Goal: Transaction & Acquisition: Purchase product/service

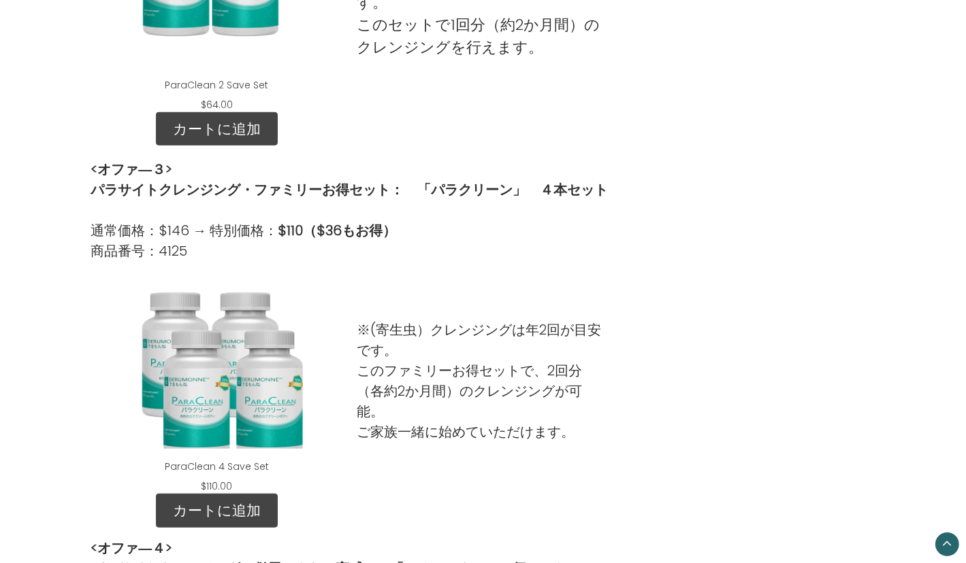
scroll to position [1021, 0]
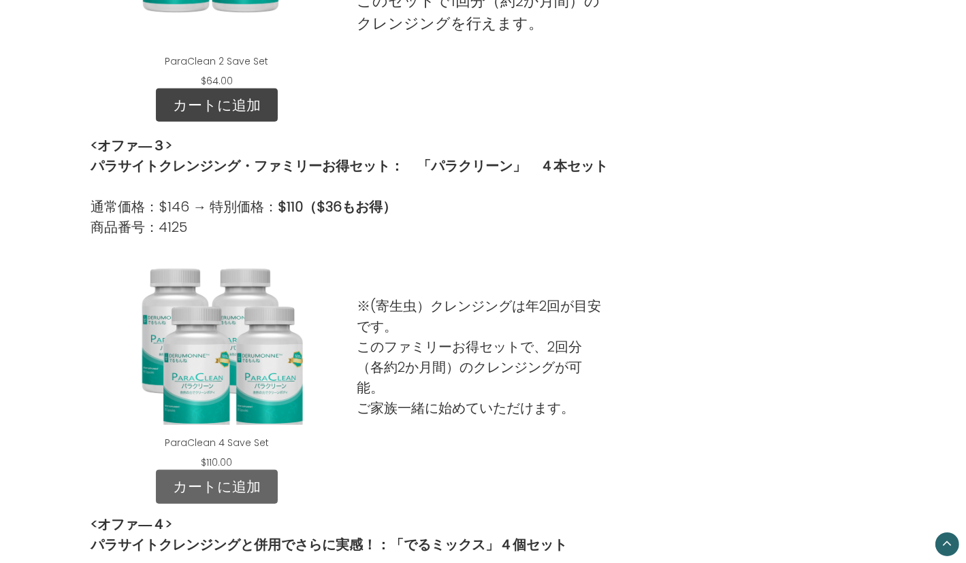
click at [226, 489] on link "カートに追加" at bounding box center [217, 487] width 122 height 34
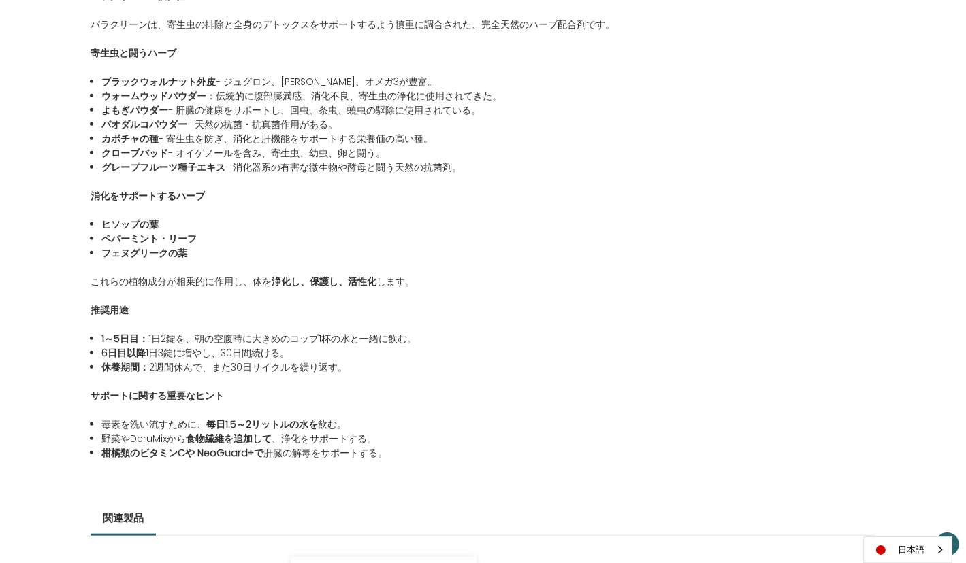
scroll to position [1429, 0]
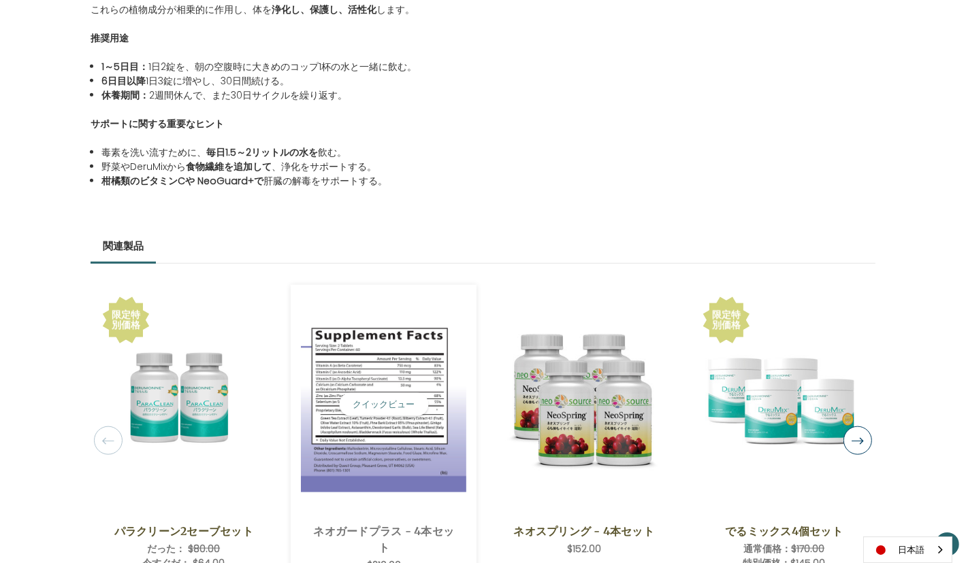
click at [378, 448] on img "NeoGuard Plus - 4 Save Set,$210.00\a" at bounding box center [383, 404] width 165 height 176
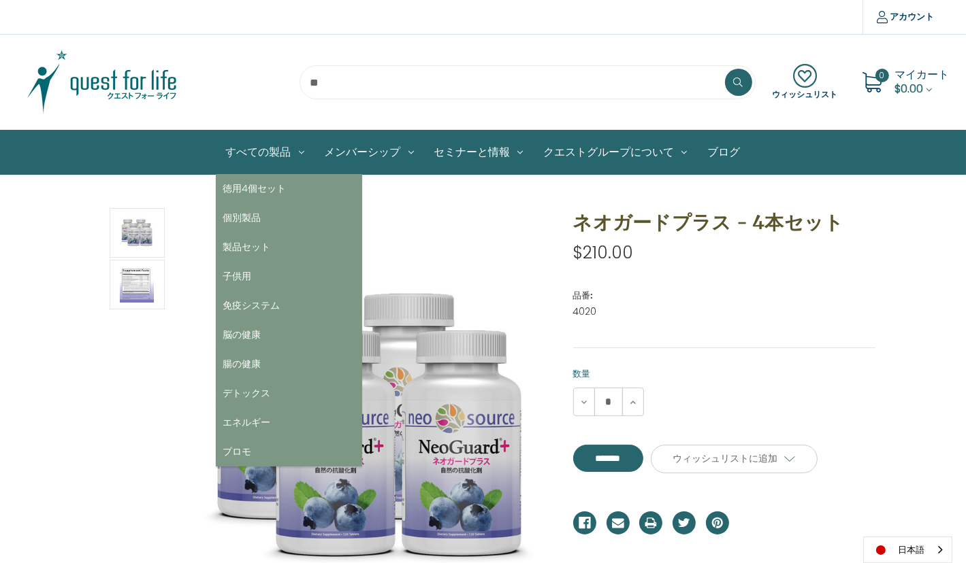
click at [259, 160] on link "すべての製品" at bounding box center [265, 153] width 99 height 44
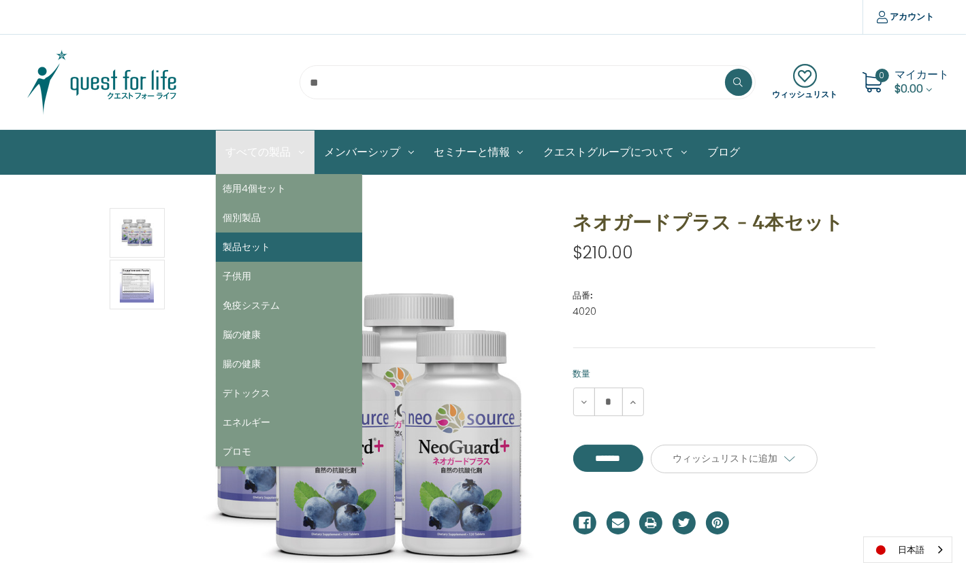
click at [256, 252] on link "製品セット" at bounding box center [289, 247] width 146 height 29
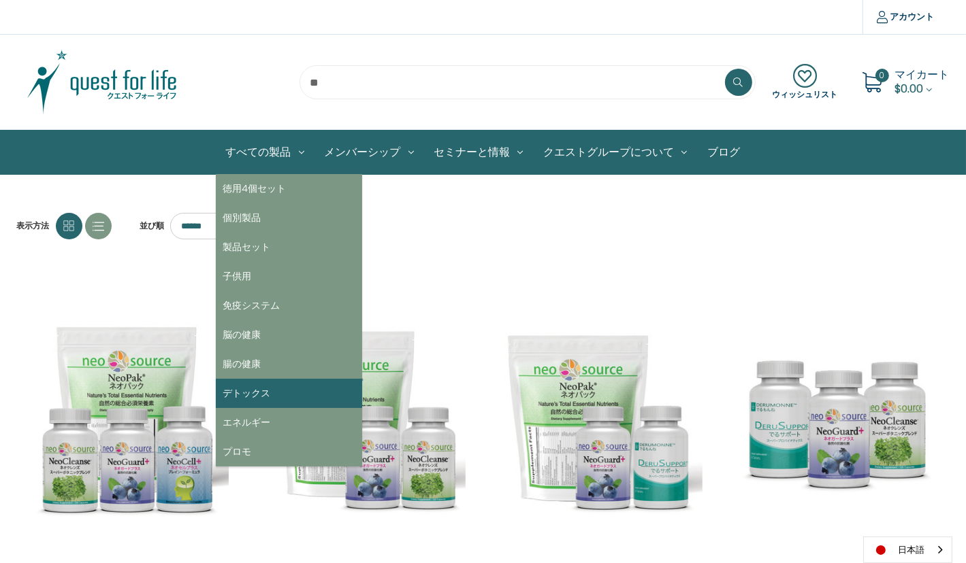
click at [237, 391] on link "デトックス" at bounding box center [289, 393] width 146 height 29
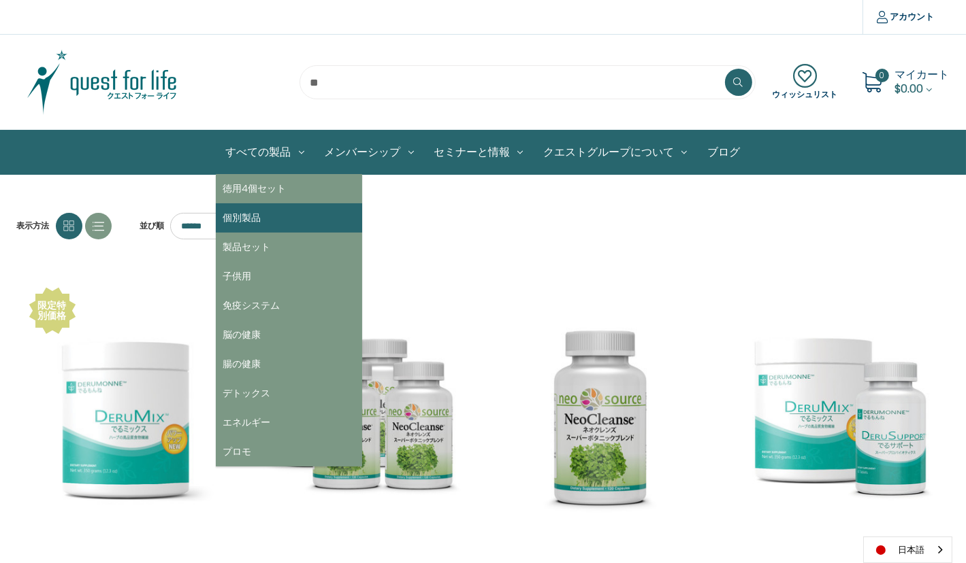
click at [248, 211] on link "個別製品" at bounding box center [289, 217] width 146 height 29
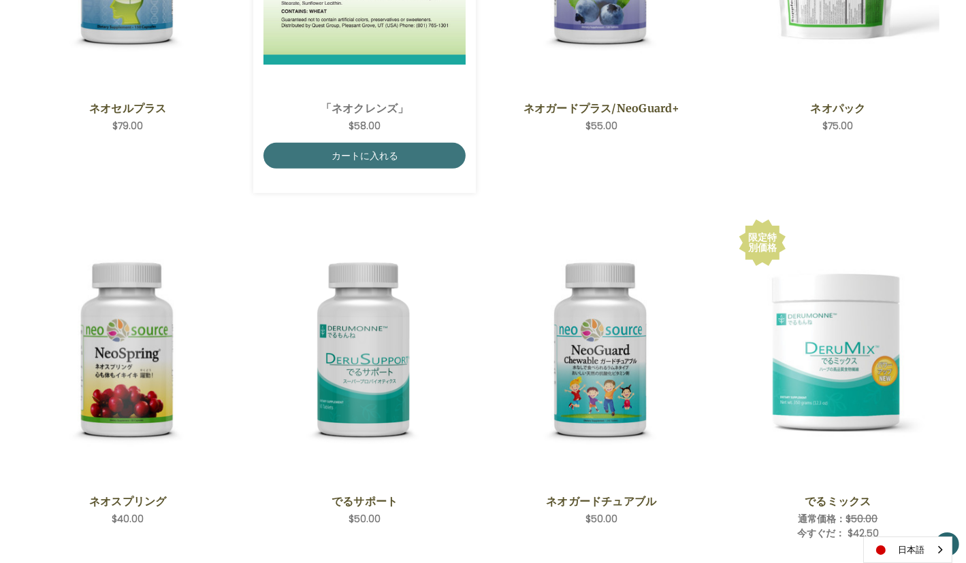
scroll to position [476, 0]
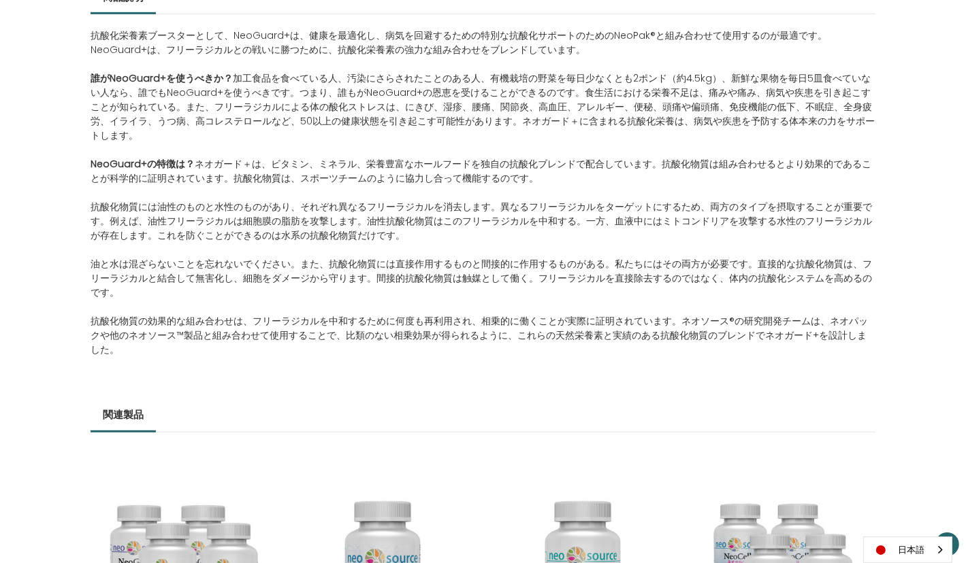
scroll to position [681, 0]
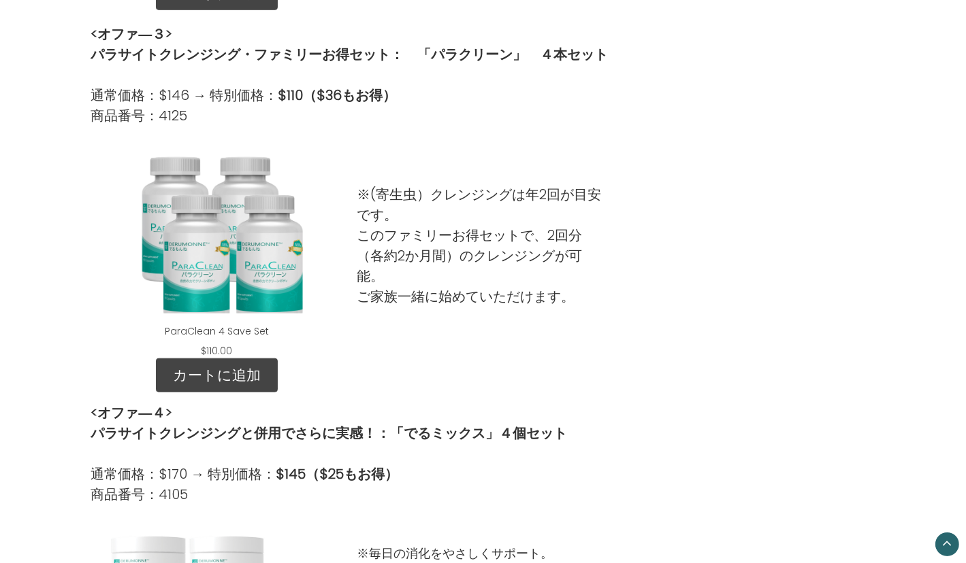
scroll to position [1157, 0]
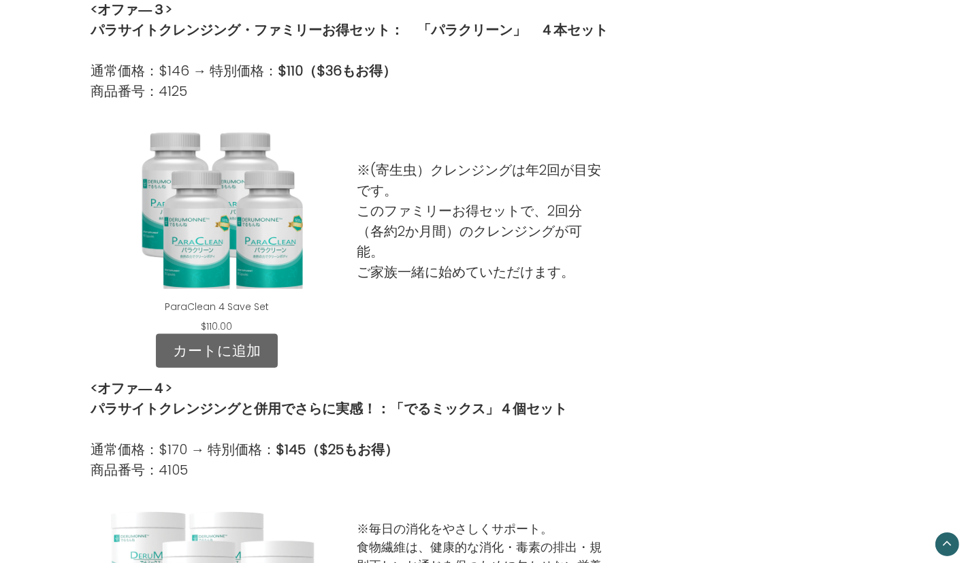
click at [199, 352] on link "カートに追加" at bounding box center [217, 351] width 122 height 34
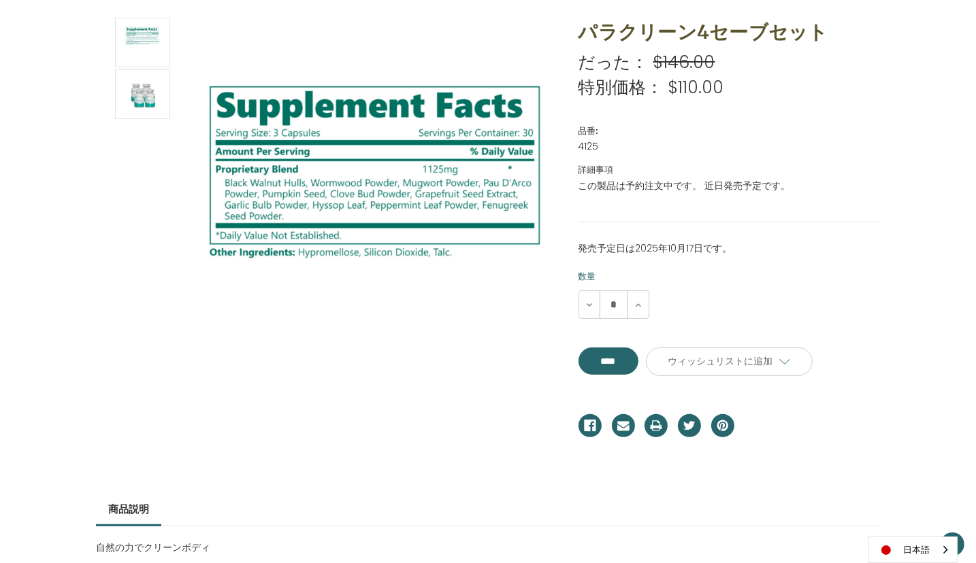
scroll to position [204, 0]
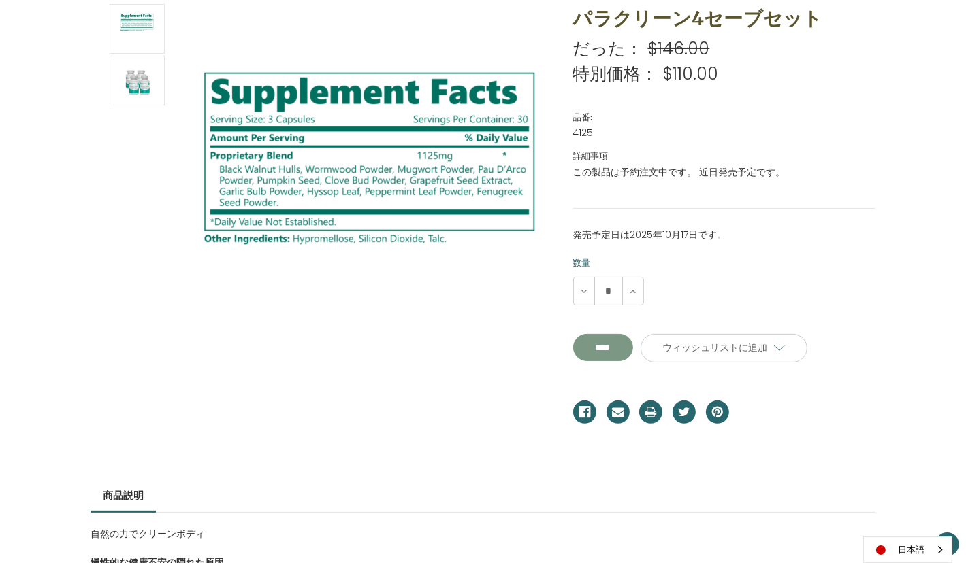
click at [606, 342] on input "****" at bounding box center [603, 347] width 60 height 27
type input "****"
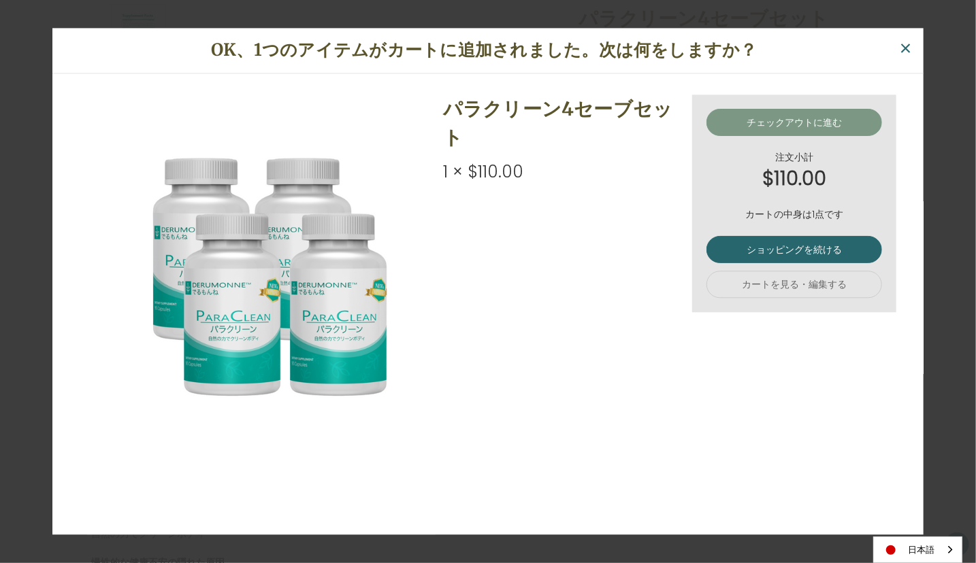
click at [770, 117] on link "チェックアウトに進む" at bounding box center [794, 122] width 176 height 27
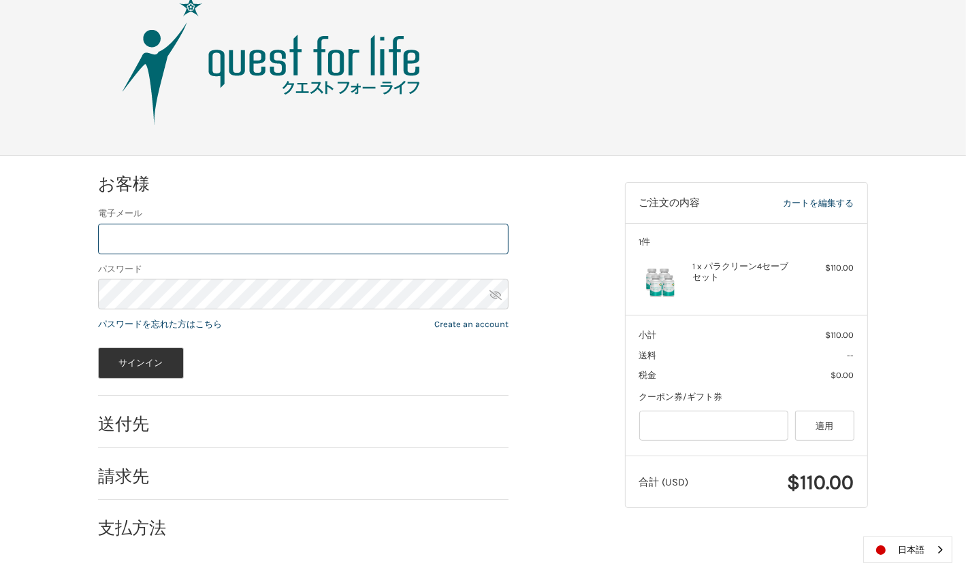
scroll to position [35, 0]
click at [186, 227] on input "電子メール" at bounding box center [303, 238] width 410 height 31
type input "**********"
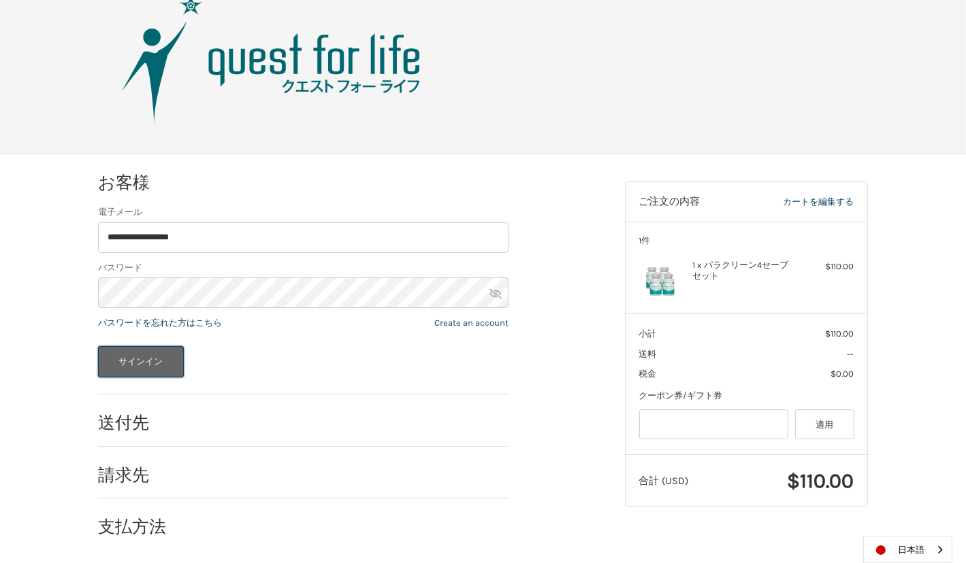
click at [126, 360] on button "サインイン" at bounding box center [141, 361] width 86 height 31
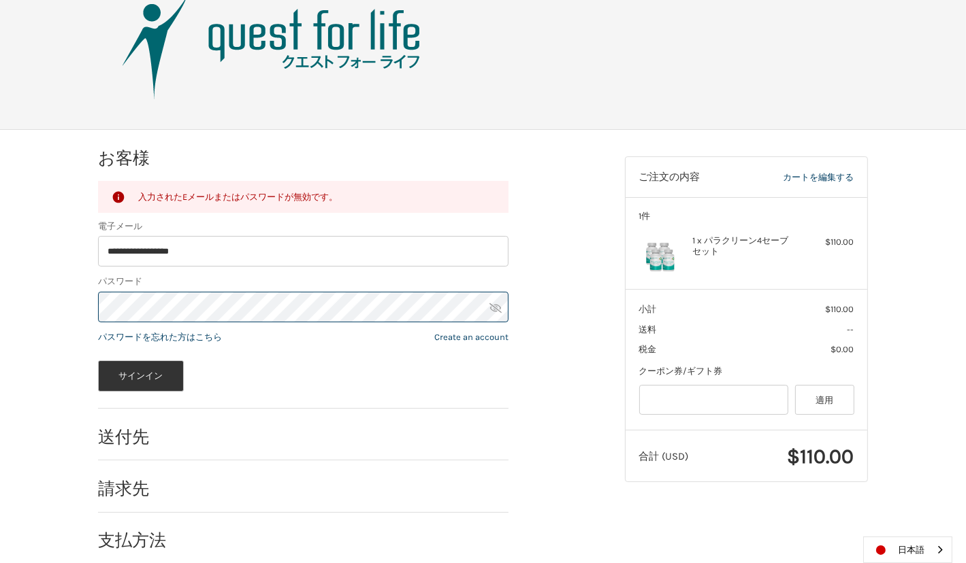
scroll to position [73, 0]
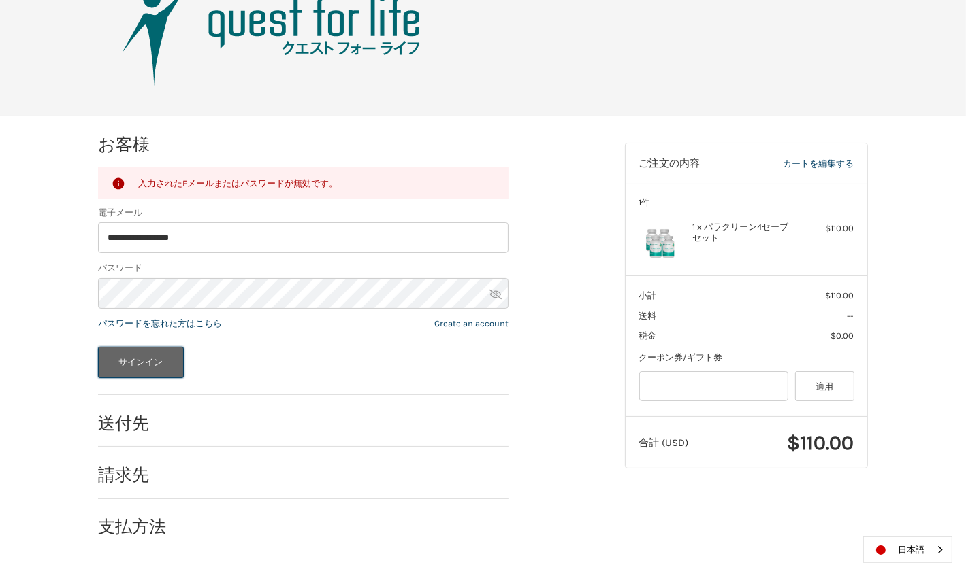
click at [142, 361] on button "サインイン" at bounding box center [141, 362] width 86 height 31
click at [169, 324] on link "パスワードを忘れた方はこちら" at bounding box center [160, 323] width 124 height 10
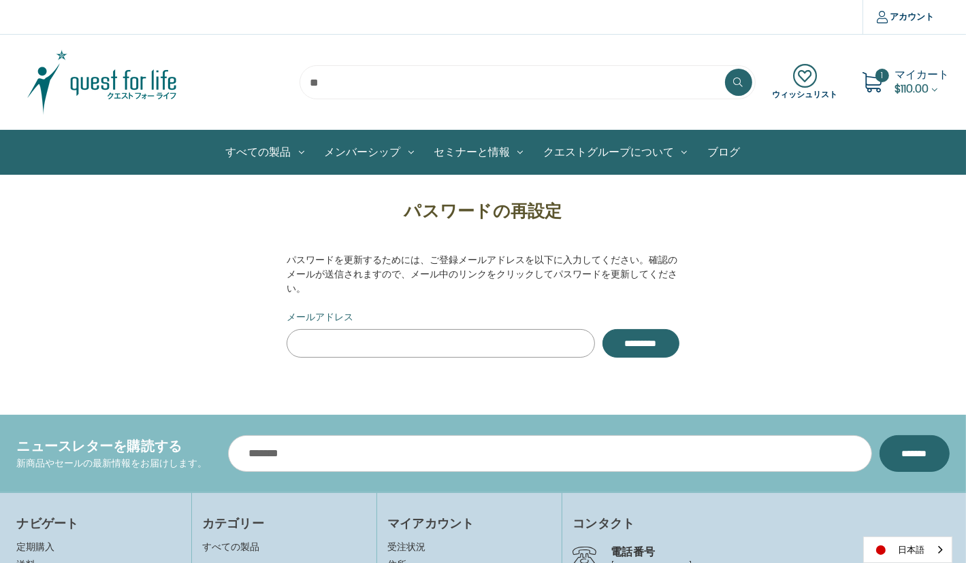
click at [367, 339] on input "メールアドレス" at bounding box center [440, 343] width 308 height 29
type input "**********"
click at [617, 349] on input "**********" at bounding box center [640, 343] width 77 height 29
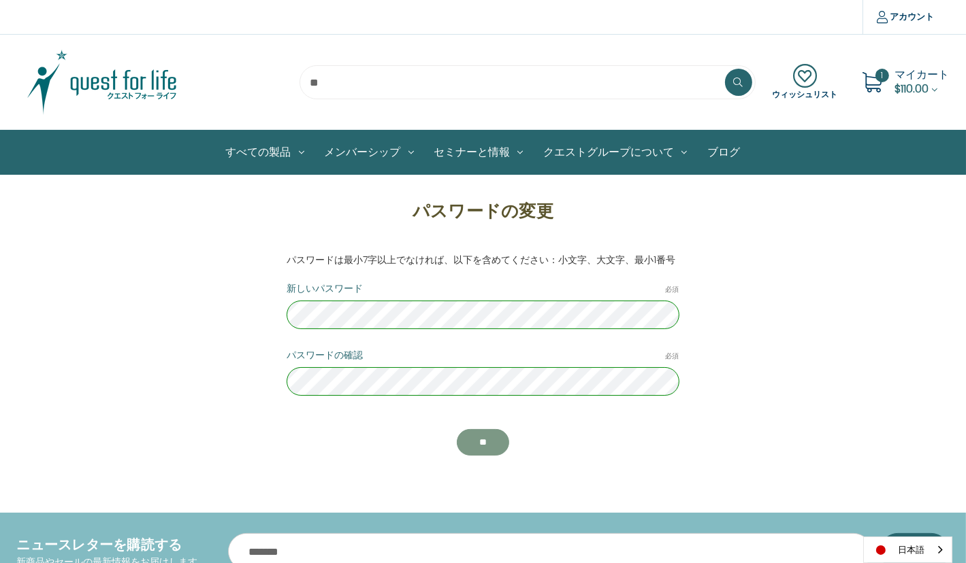
click at [505, 438] on input "********" at bounding box center [483, 442] width 52 height 27
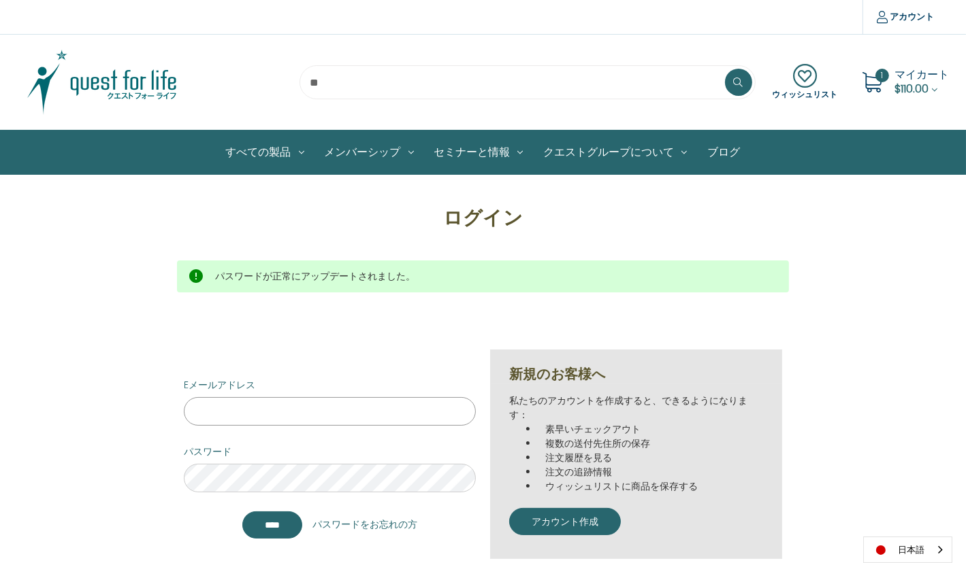
click at [289, 403] on input "Eメールアドレス" at bounding box center [330, 411] width 292 height 29
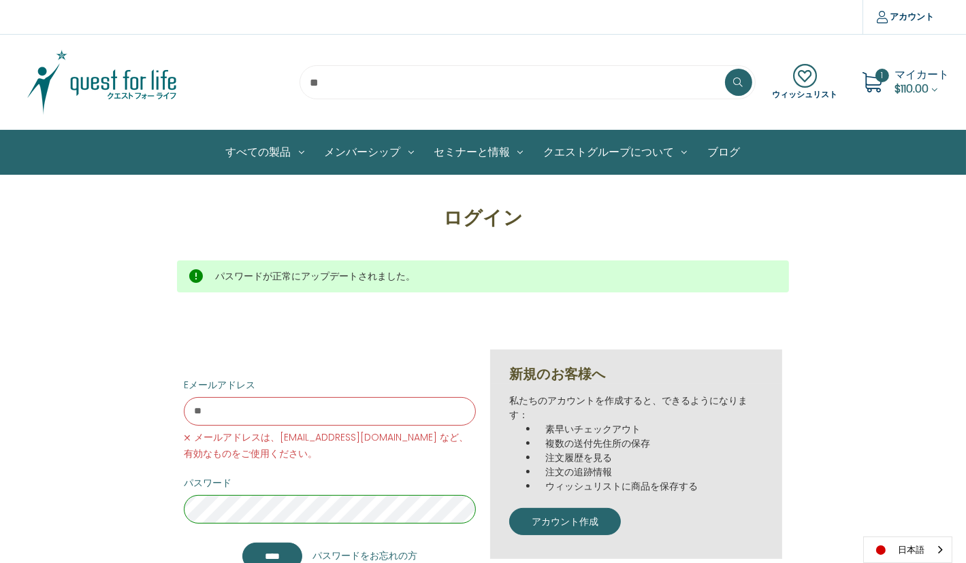
type input "**********"
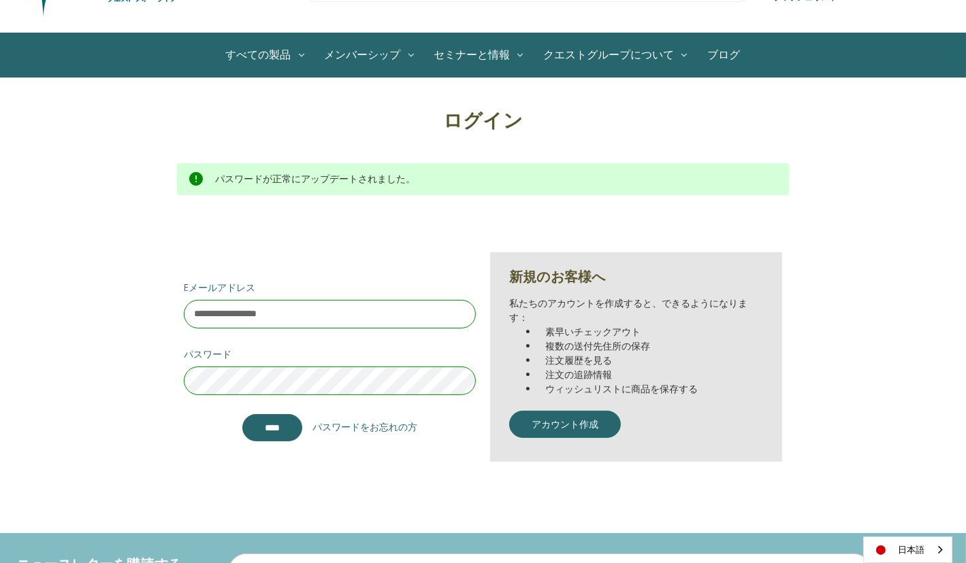
scroll to position [136, 0]
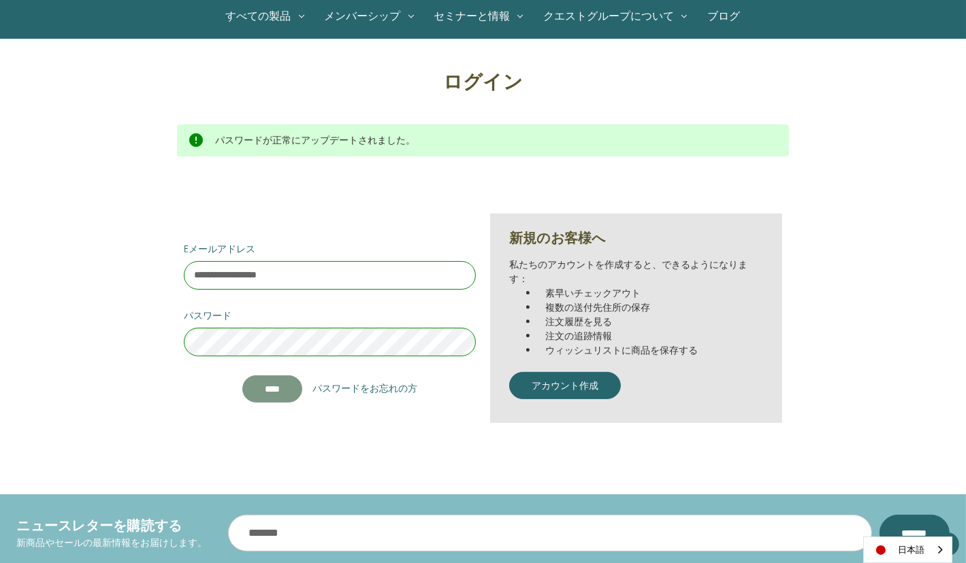
click at [289, 388] on input "*******" at bounding box center [272, 389] width 60 height 27
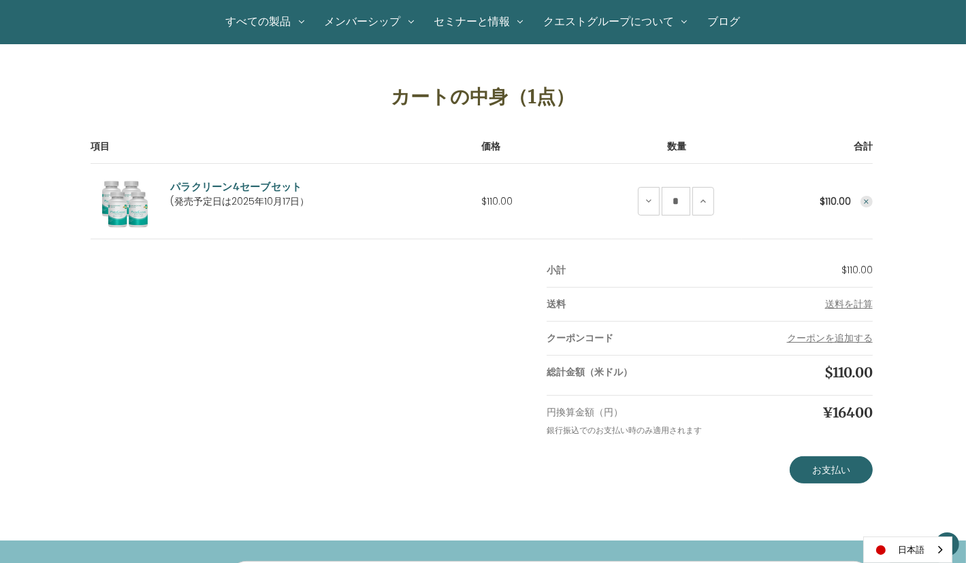
scroll to position [204, 0]
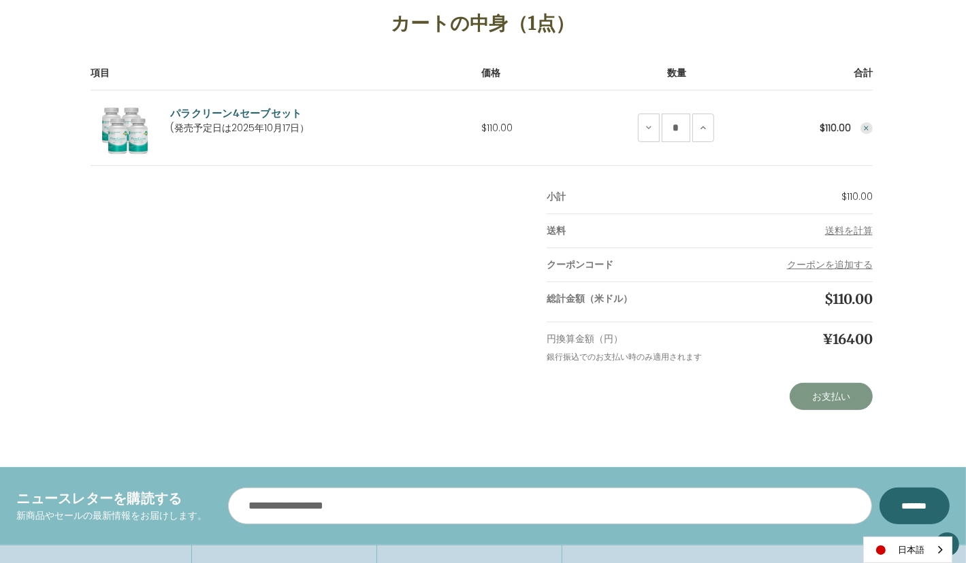
click at [824, 393] on link "お支払い" at bounding box center [830, 396] width 83 height 27
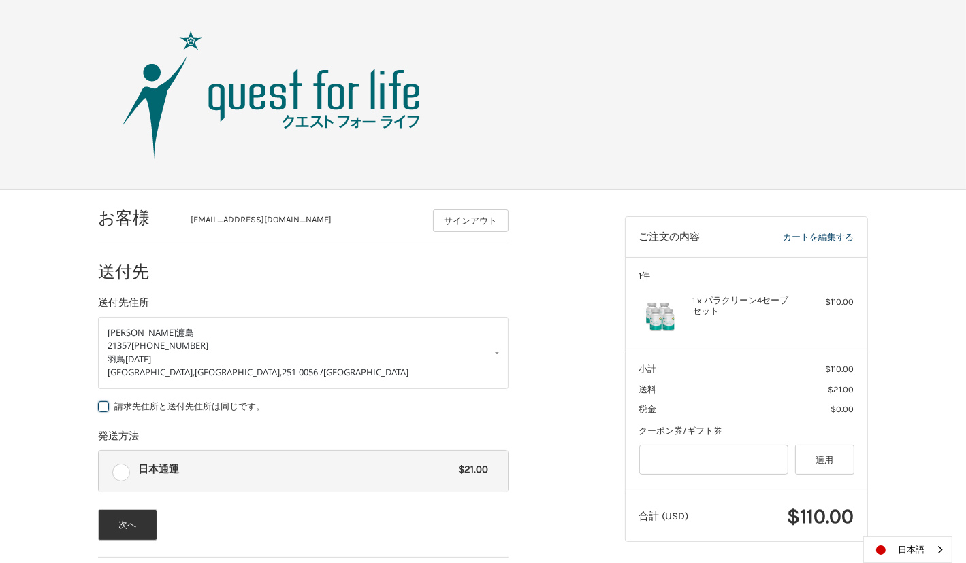
scroll to position [110, 0]
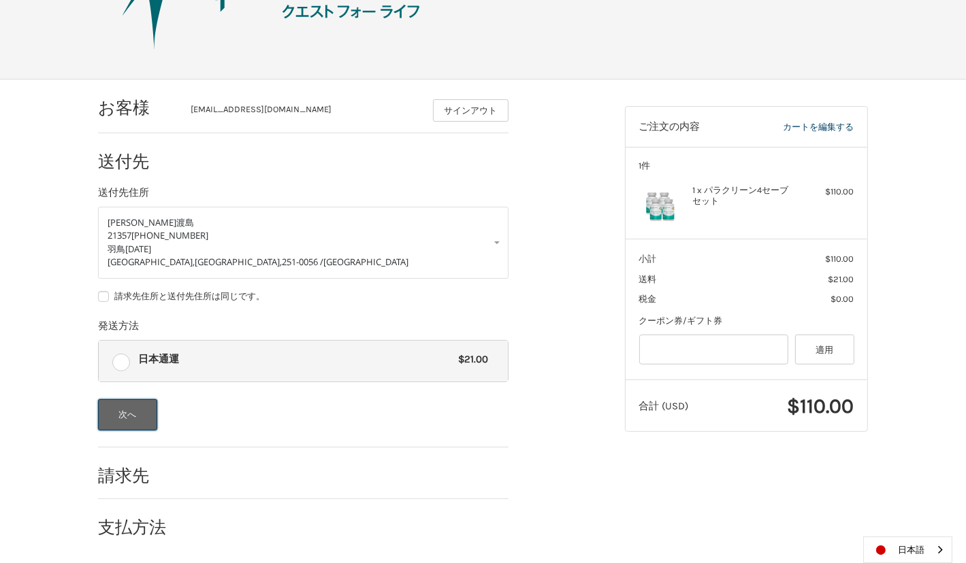
click at [129, 416] on button "次へ" at bounding box center [127, 414] width 59 height 31
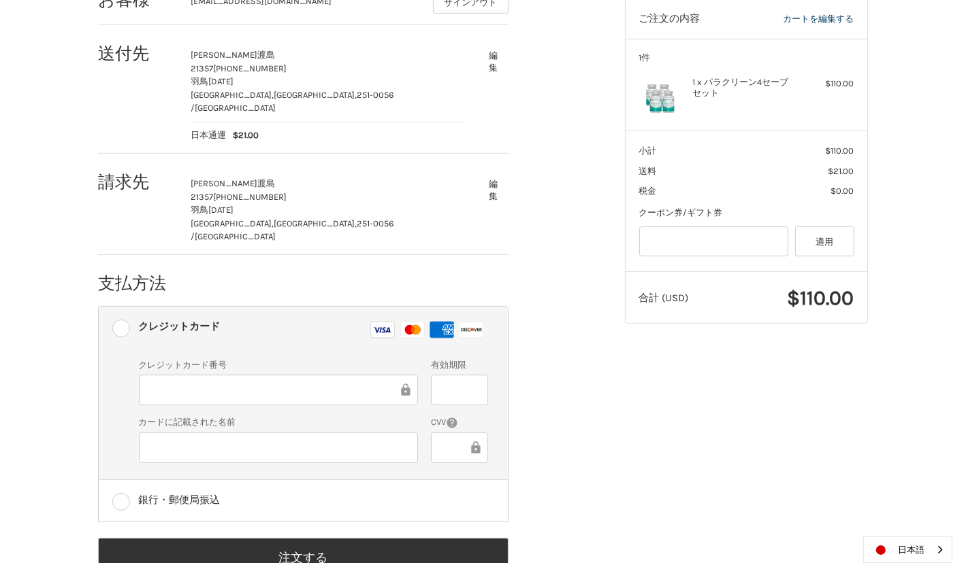
scroll to position [235, 0]
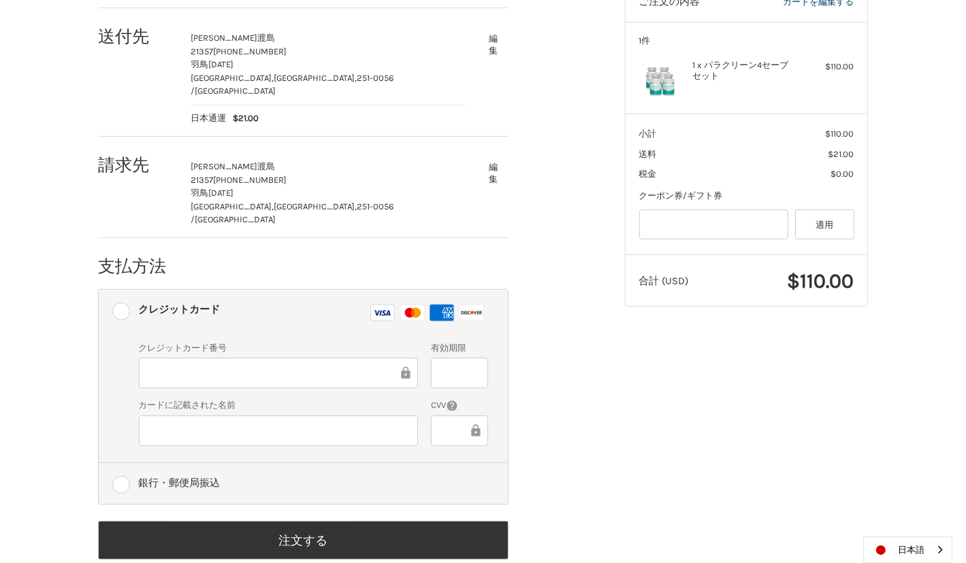
click at [120, 463] on label "銀行・郵便局振込" at bounding box center [303, 483] width 409 height 41
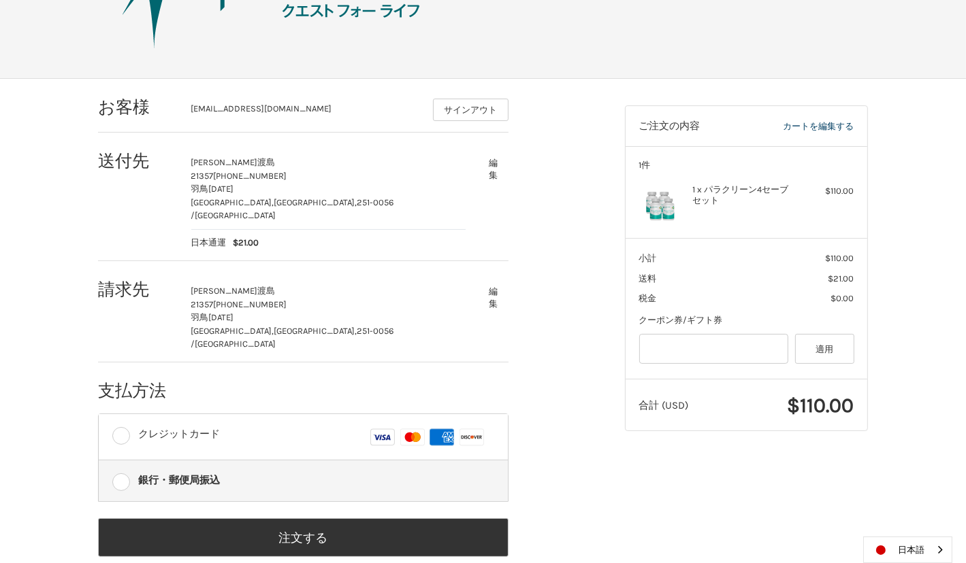
scroll to position [109, 0]
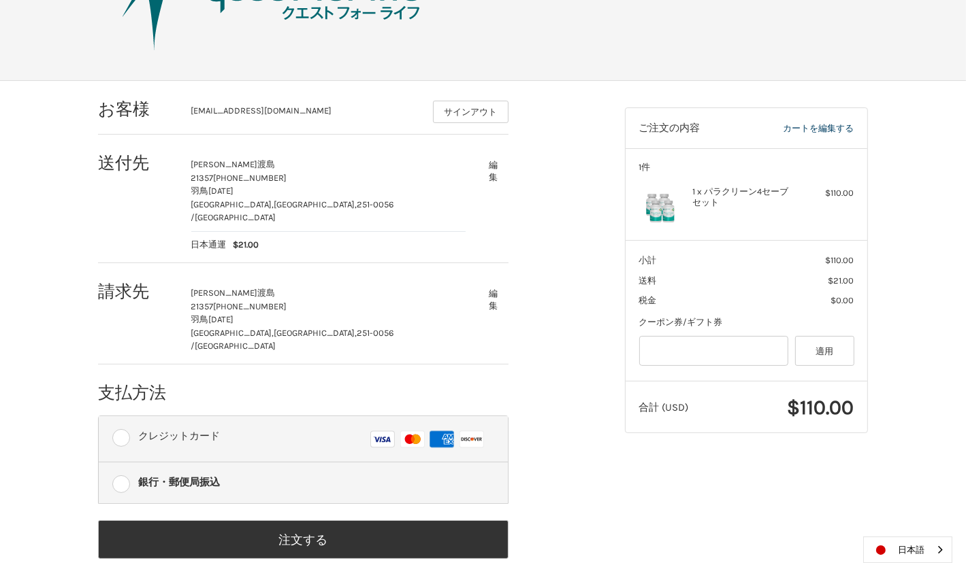
click at [120, 416] on label "クレジットカード Visa マスター アメックス ディスカバー" at bounding box center [303, 439] width 409 height 46
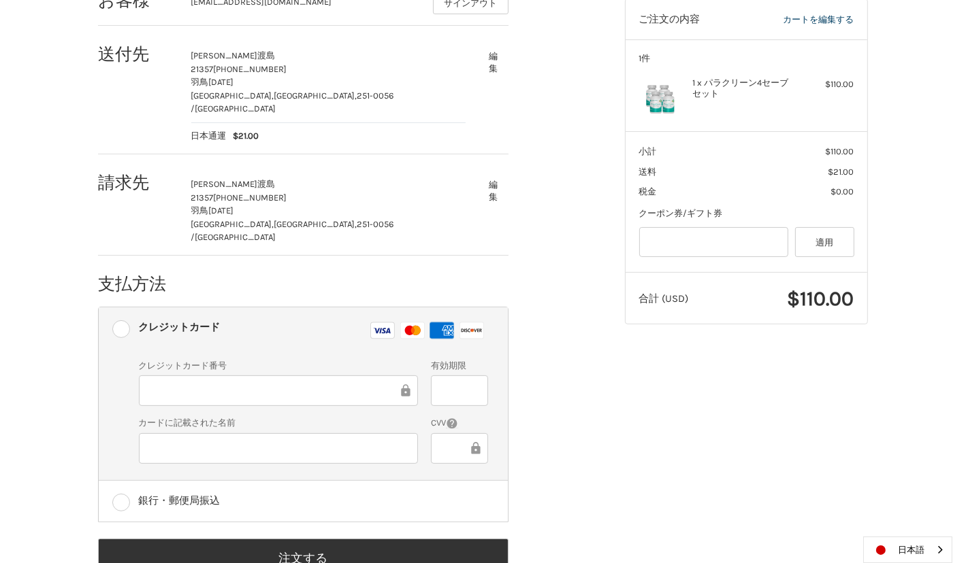
scroll to position [235, 0]
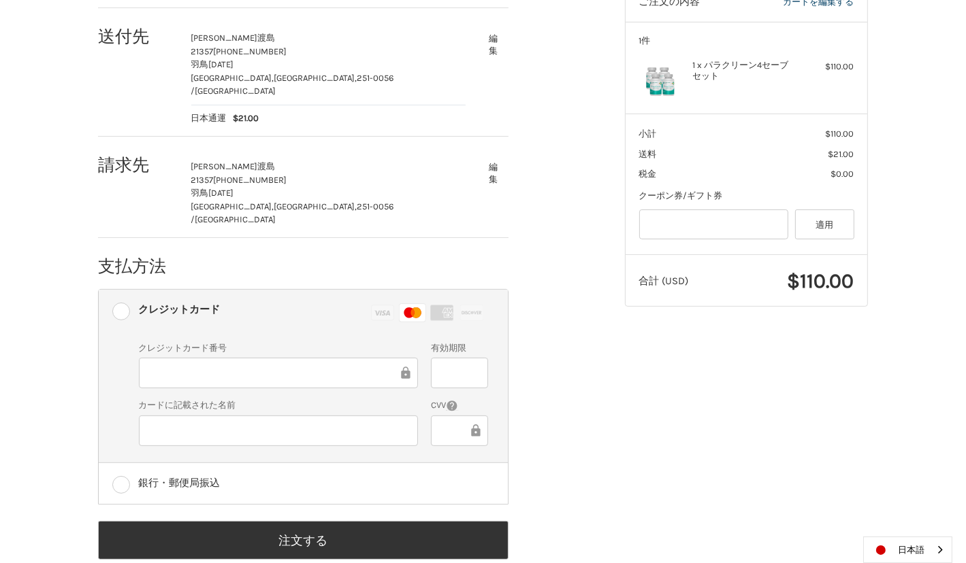
click at [197, 416] on div at bounding box center [278, 431] width 279 height 31
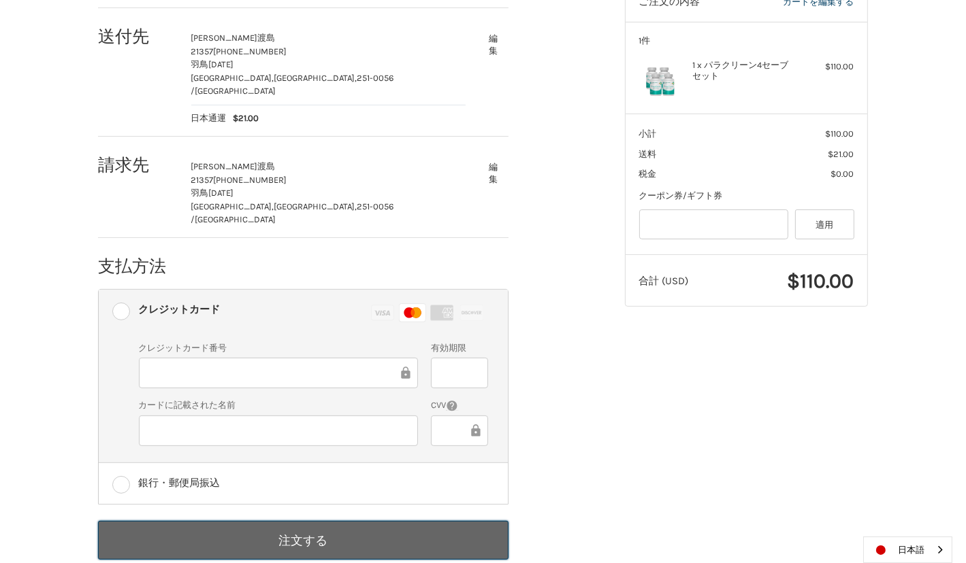
click at [294, 521] on button "注文する" at bounding box center [303, 540] width 410 height 39
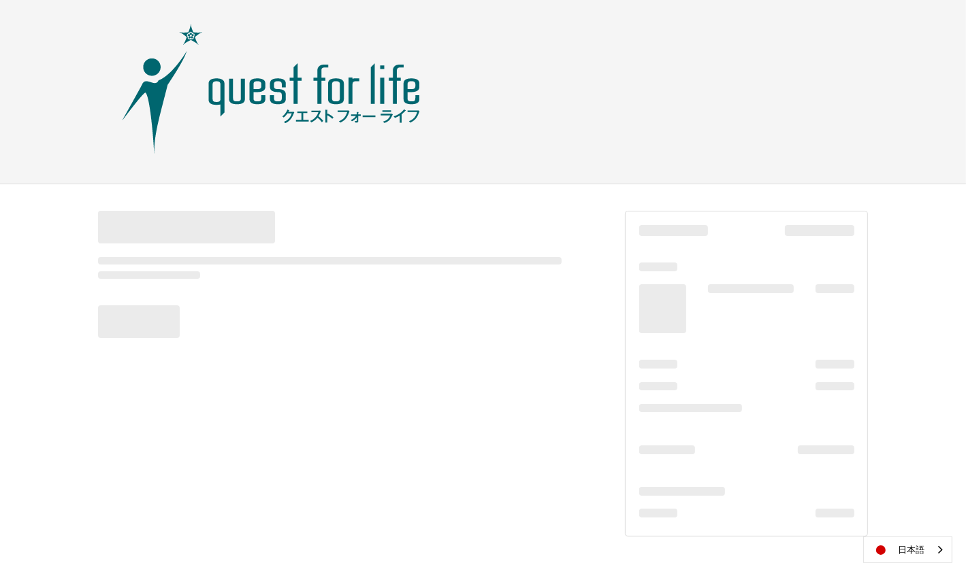
scroll to position [5, 0]
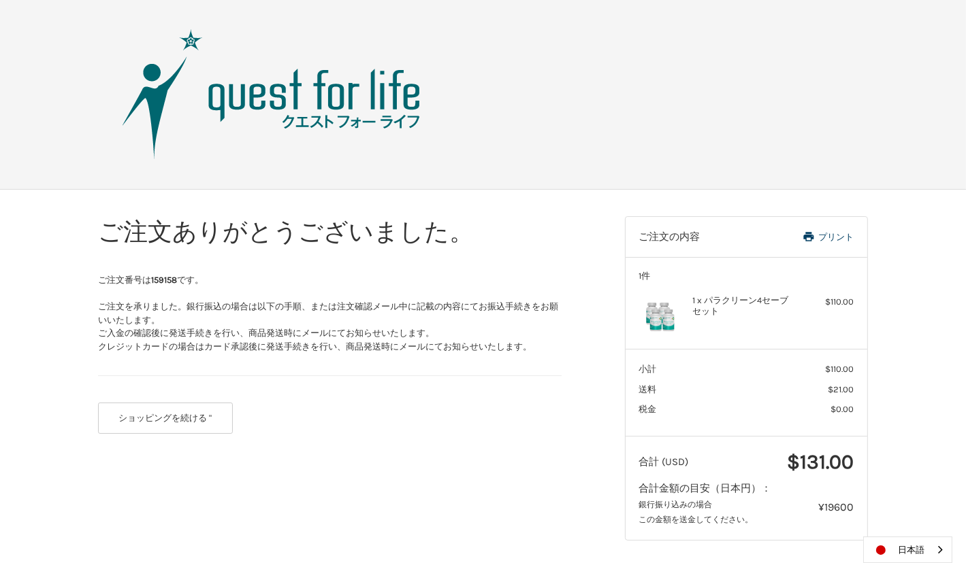
scroll to position [3, 0]
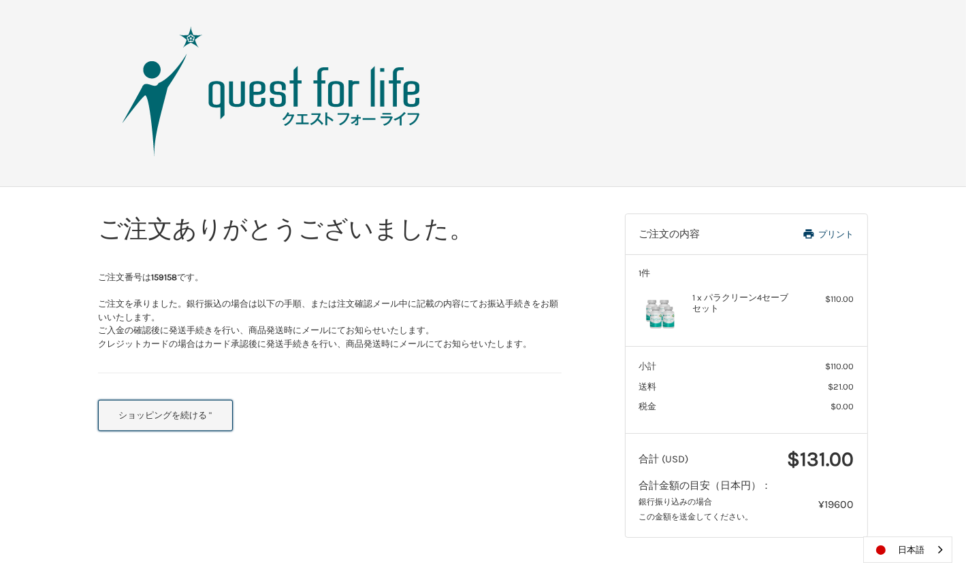
click at [184, 421] on button "ショッピングを続ける "" at bounding box center [165, 415] width 135 height 31
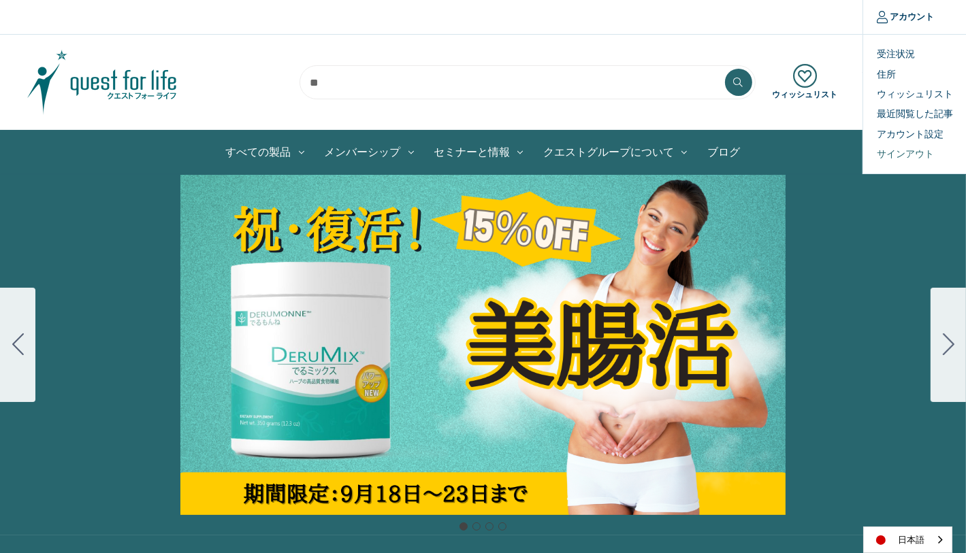
click at [885, 151] on link "サインアウト" at bounding box center [930, 154] width 135 height 20
